Goal: Task Accomplishment & Management: Manage account settings

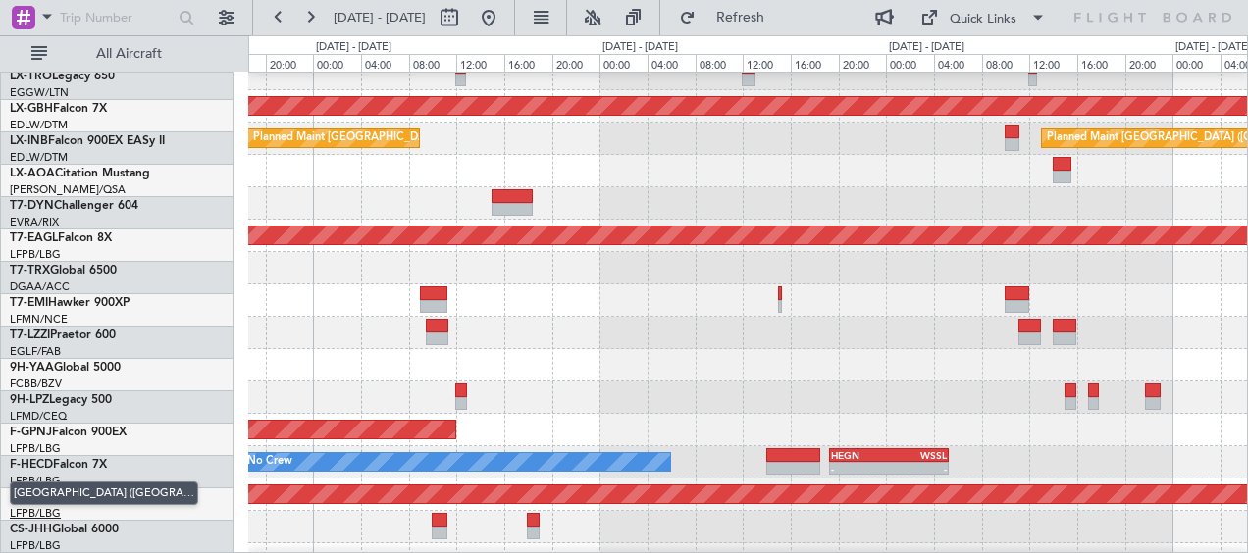
scroll to position [589, 0]
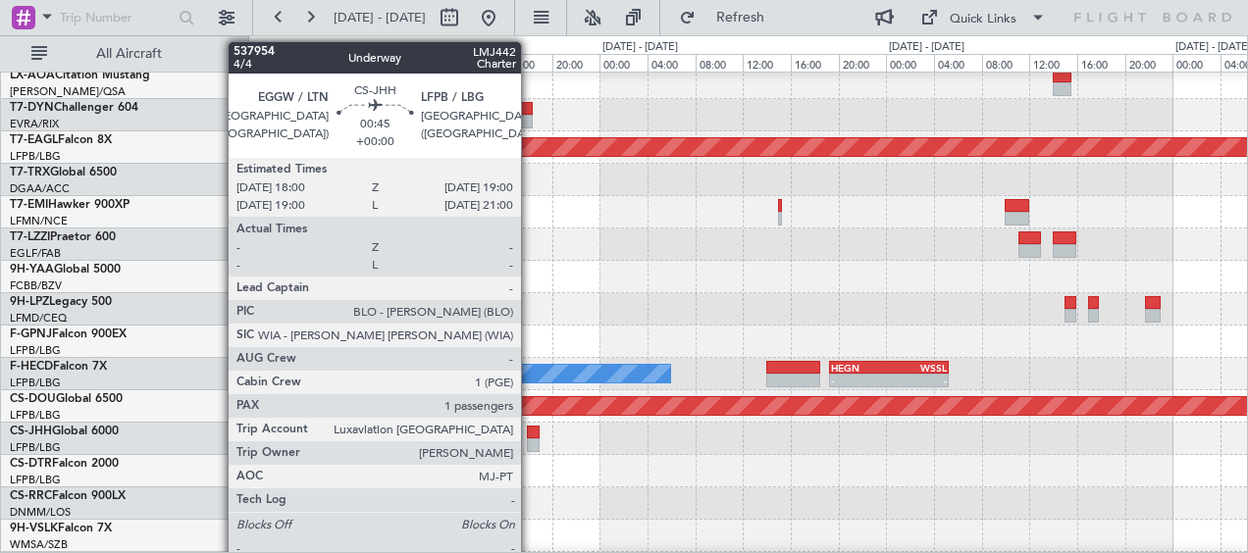
click at [530, 431] on div at bounding box center [533, 433] width 13 height 14
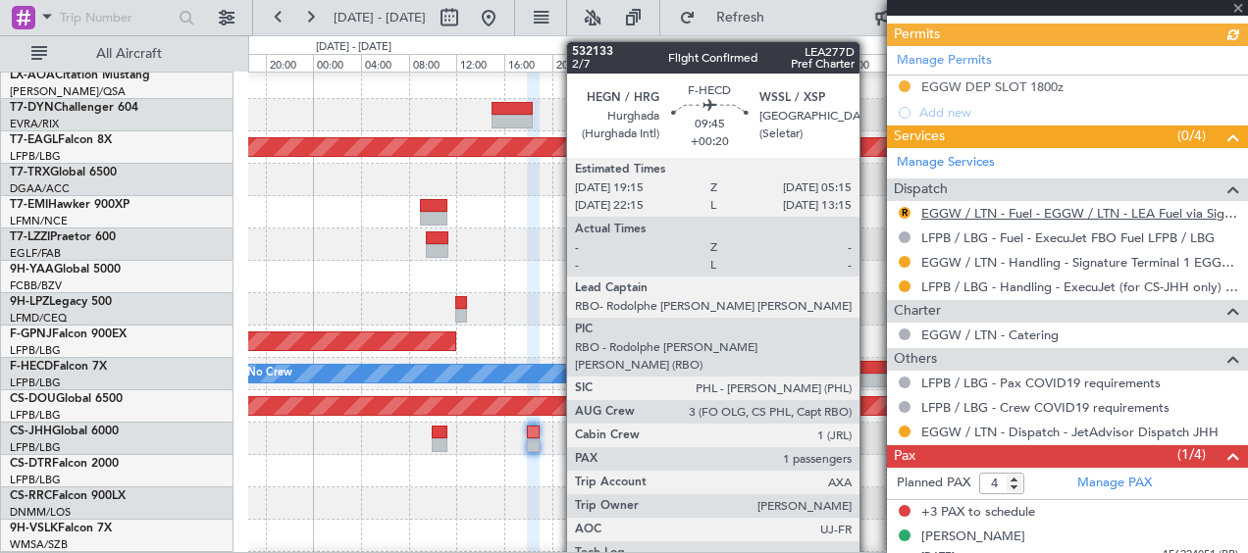
scroll to position [598, 0]
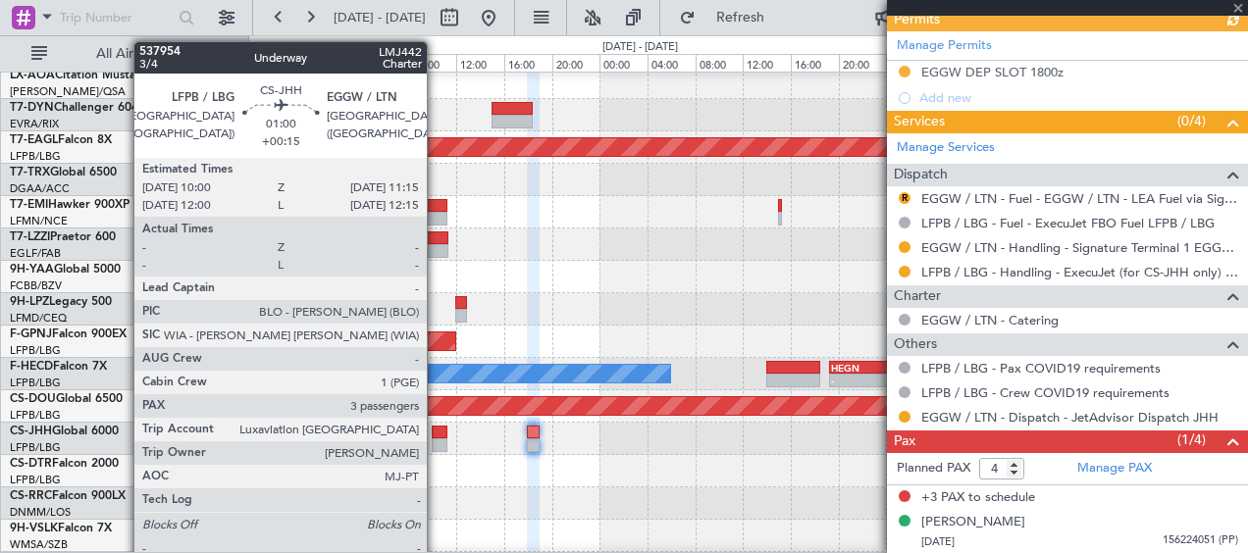
click at [436, 429] on div at bounding box center [440, 433] width 16 height 14
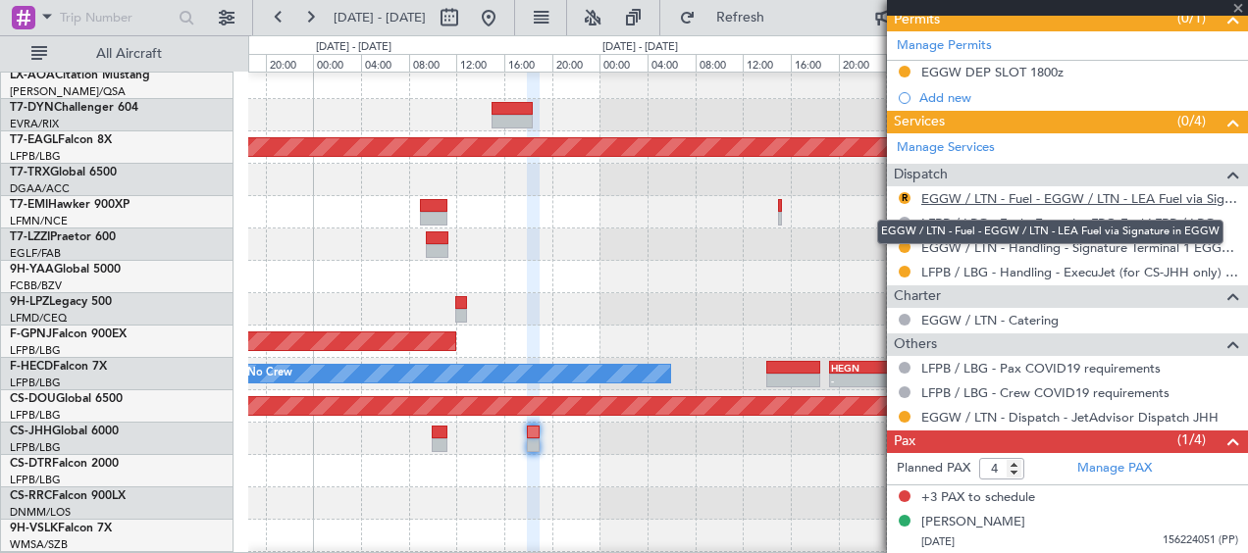
type input "+00:15"
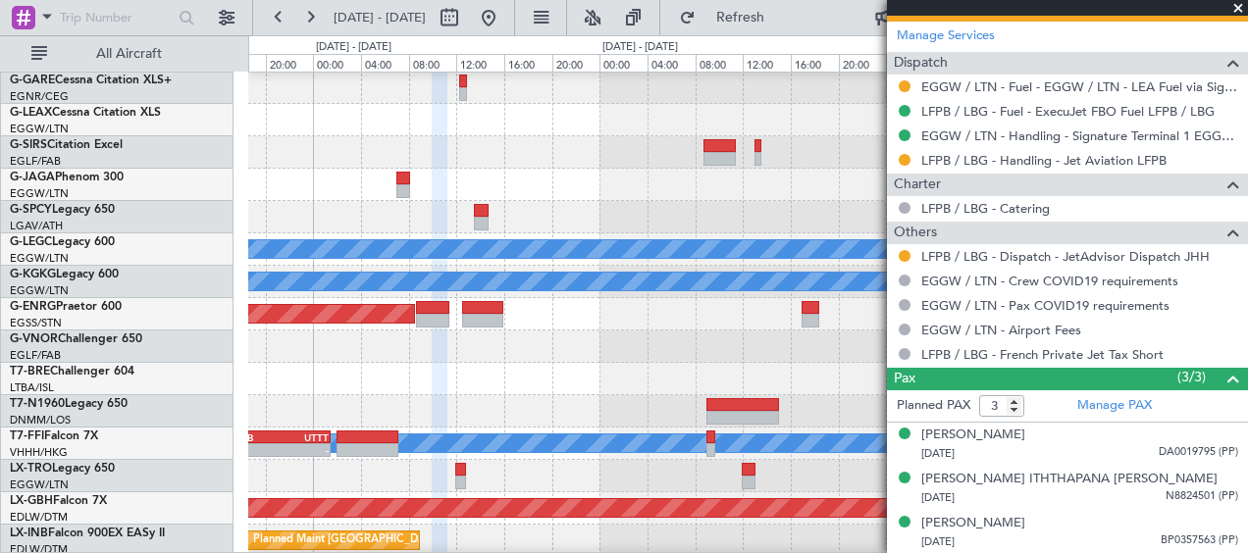
scroll to position [0, 0]
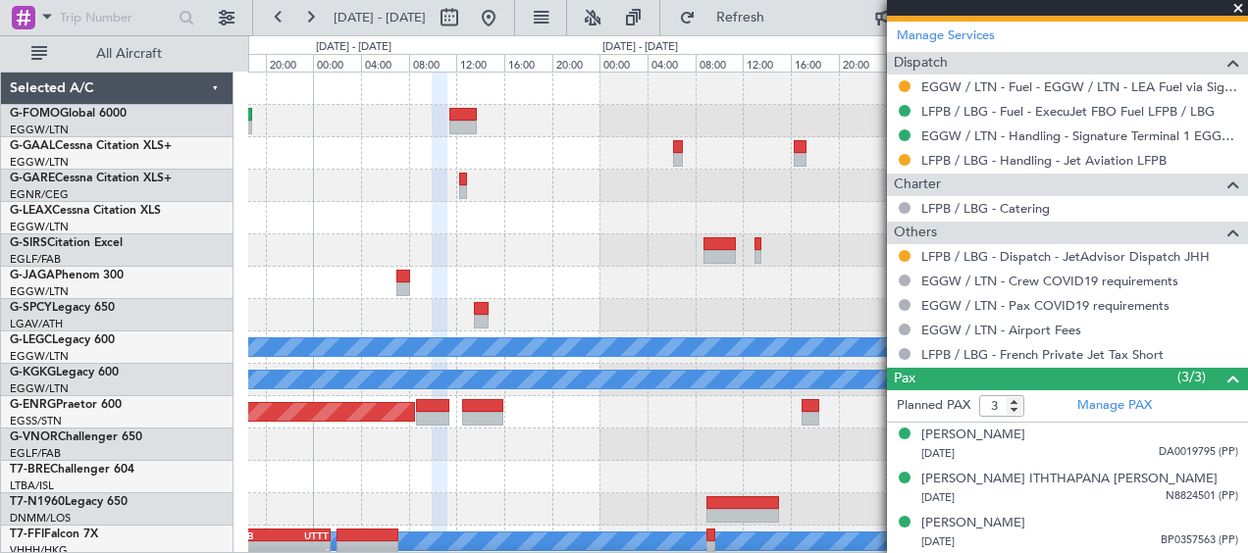
click at [1239, 2] on span at bounding box center [1239, 9] width 20 height 18
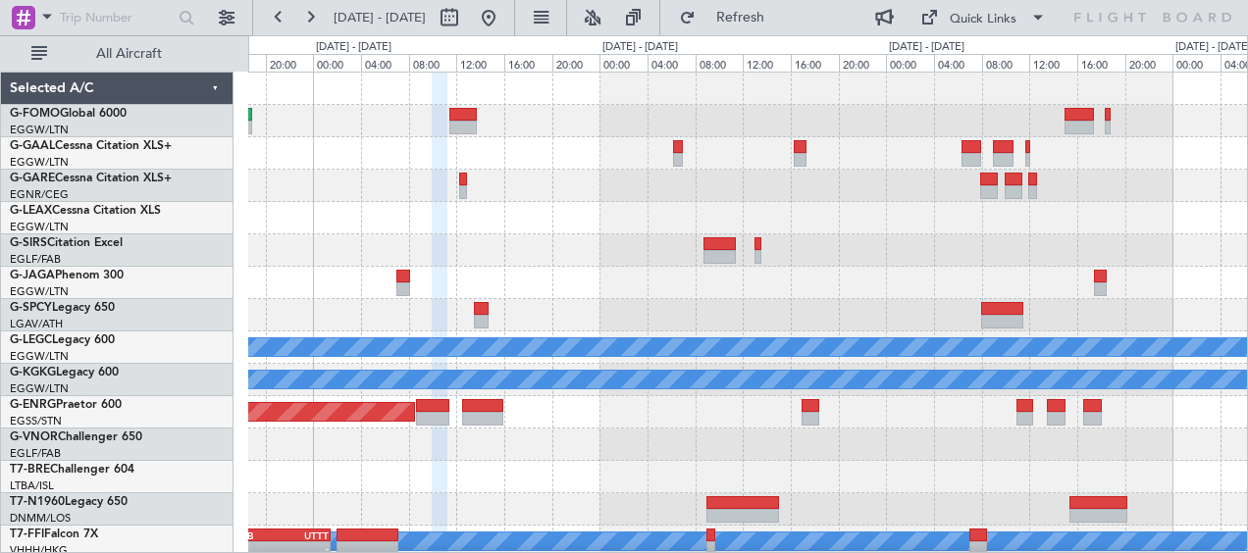
type input "0"
click at [456, 253] on div at bounding box center [747, 251] width 999 height 32
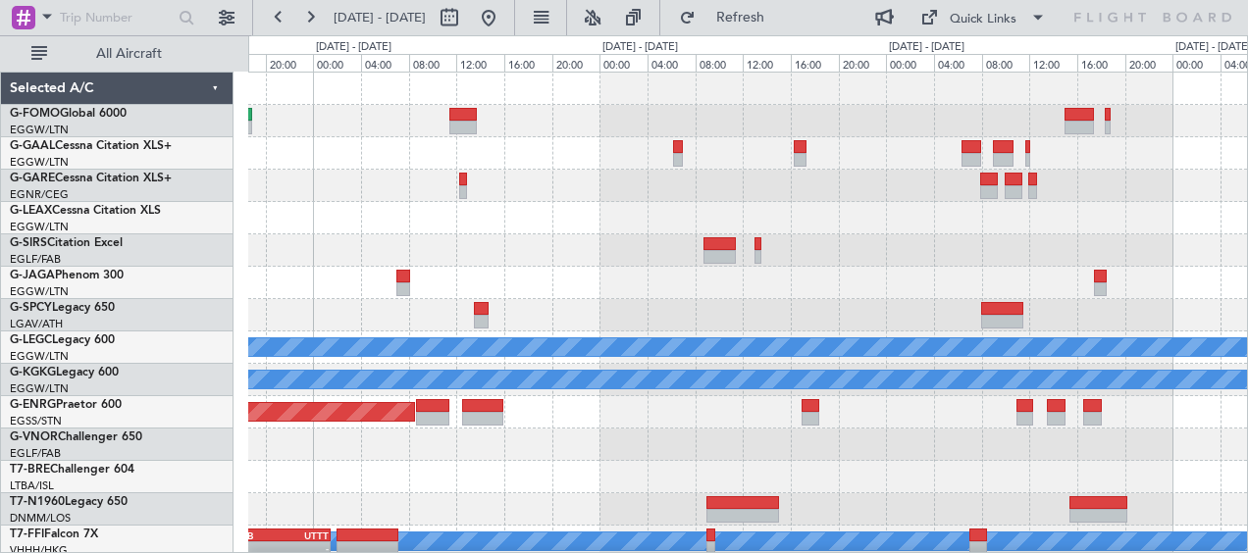
click at [460, 235] on div at bounding box center [747, 251] width 999 height 32
